Goal: Information Seeking & Learning: Learn about a topic

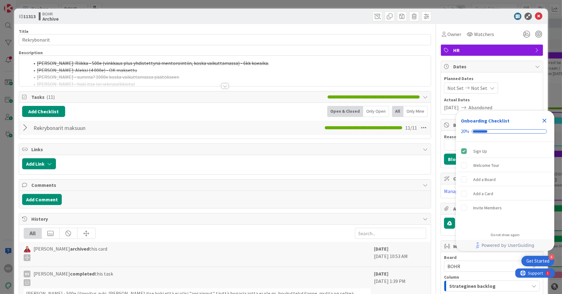
click at [543, 120] on icon "Close Checklist" at bounding box center [544, 120] width 7 height 7
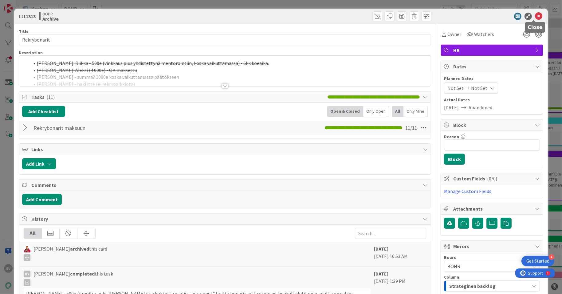
click at [535, 15] on icon at bounding box center [538, 16] width 7 height 7
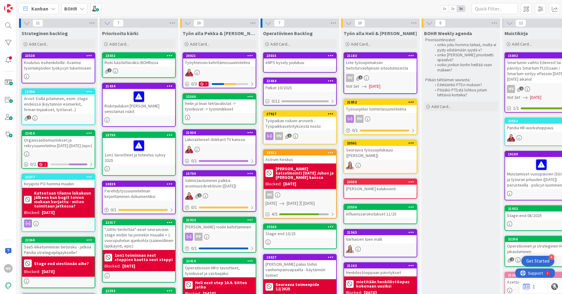
click at [77, 10] on div "BOHR" at bounding box center [74, 8] width 26 height 11
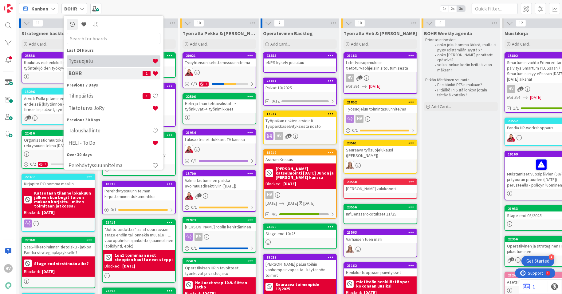
click at [85, 57] on div "Työsuojelu" at bounding box center [114, 61] width 94 height 12
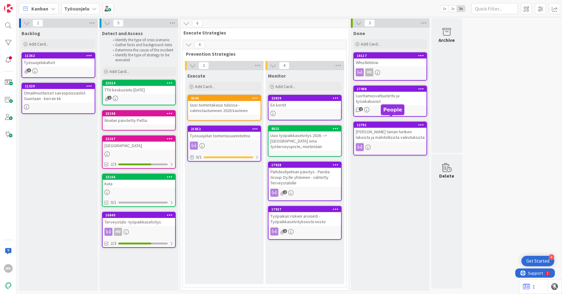
click at [391, 123] on div "12761" at bounding box center [392, 125] width 70 height 4
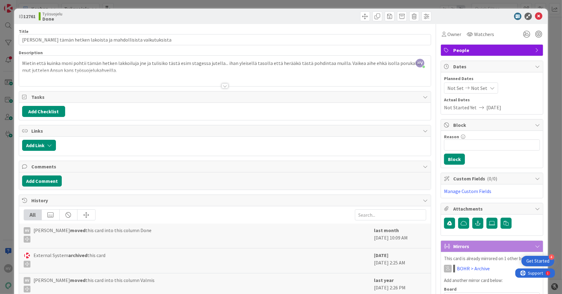
click at [222, 84] on div at bounding box center [225, 85] width 7 height 5
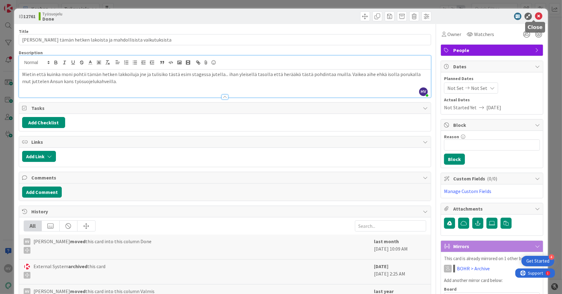
click at [535, 18] on icon at bounding box center [538, 16] width 7 height 7
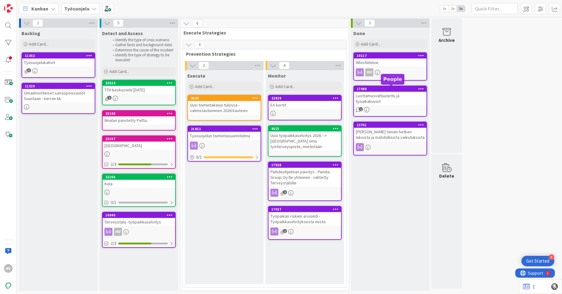
click at [385, 89] on div "17498" at bounding box center [392, 89] width 70 height 4
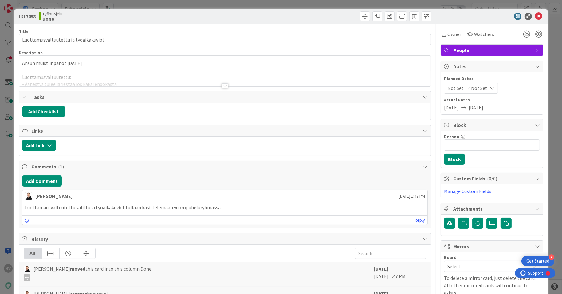
click at [224, 85] on div at bounding box center [225, 85] width 7 height 5
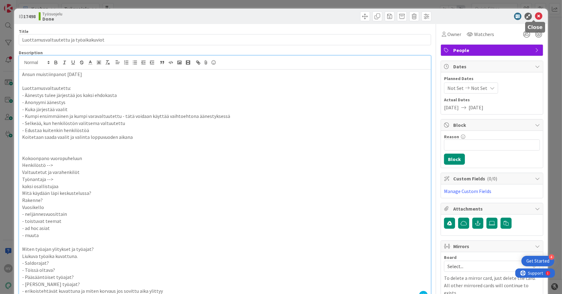
click at [535, 14] on icon at bounding box center [538, 16] width 7 height 7
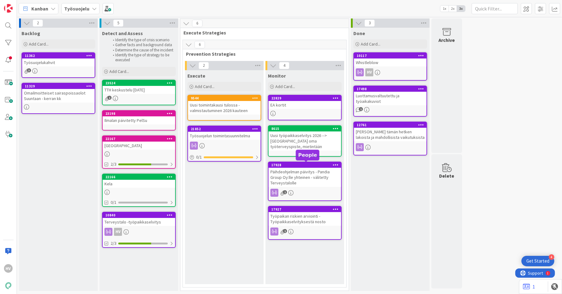
click at [303, 164] on div "17928" at bounding box center [306, 165] width 70 height 4
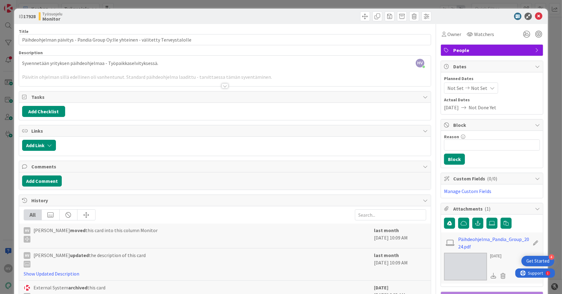
click at [223, 86] on div at bounding box center [225, 85] width 7 height 5
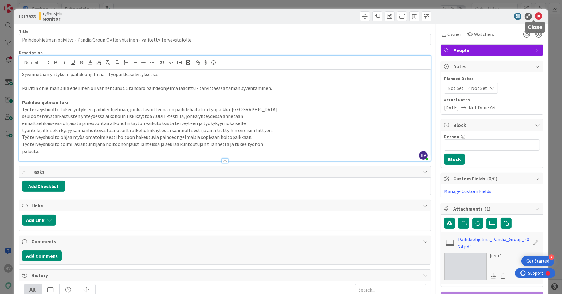
click at [535, 14] on icon at bounding box center [538, 16] width 7 height 7
